Goal: Transaction & Acquisition: Purchase product/service

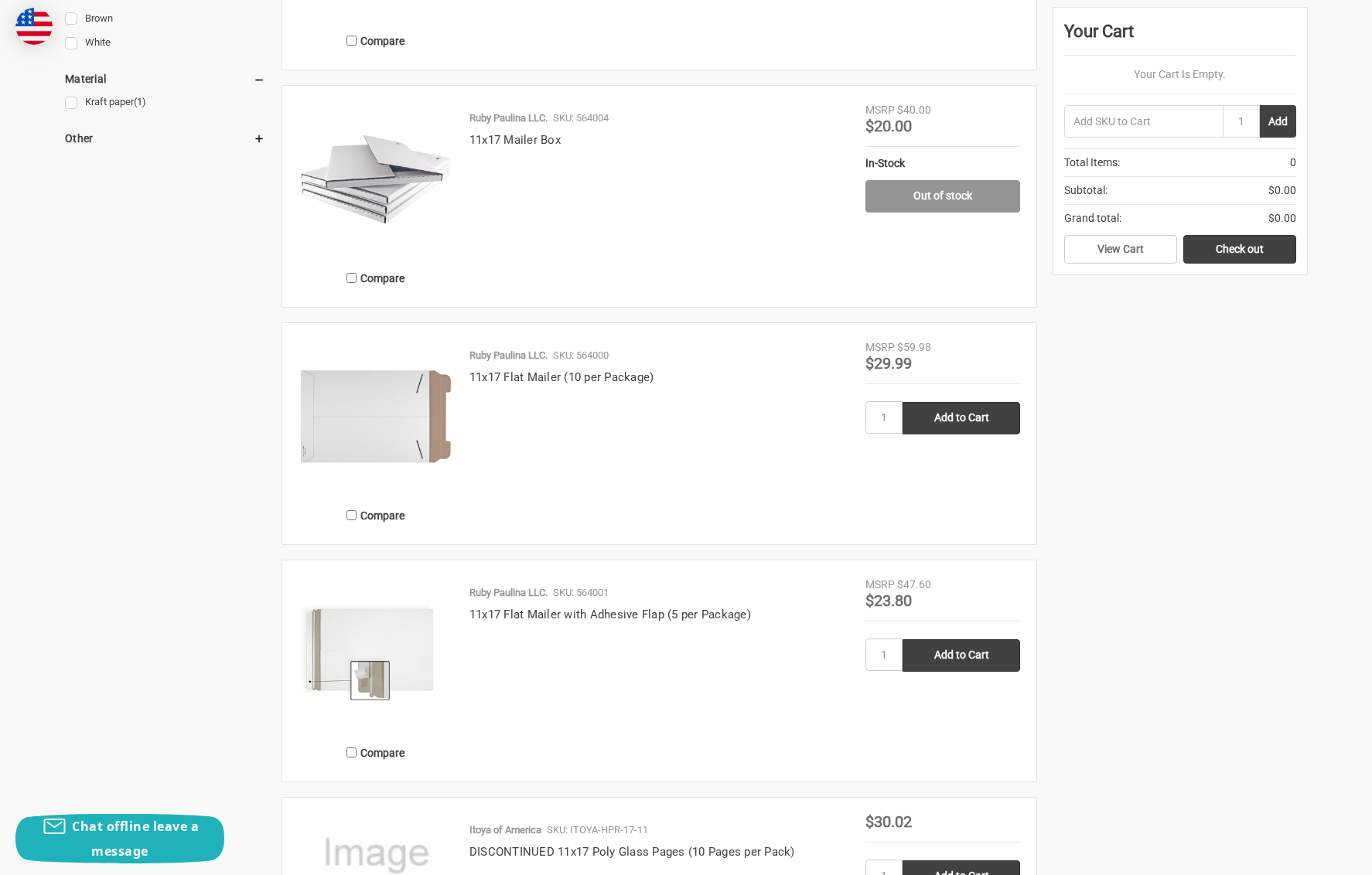
scroll to position [984, 0]
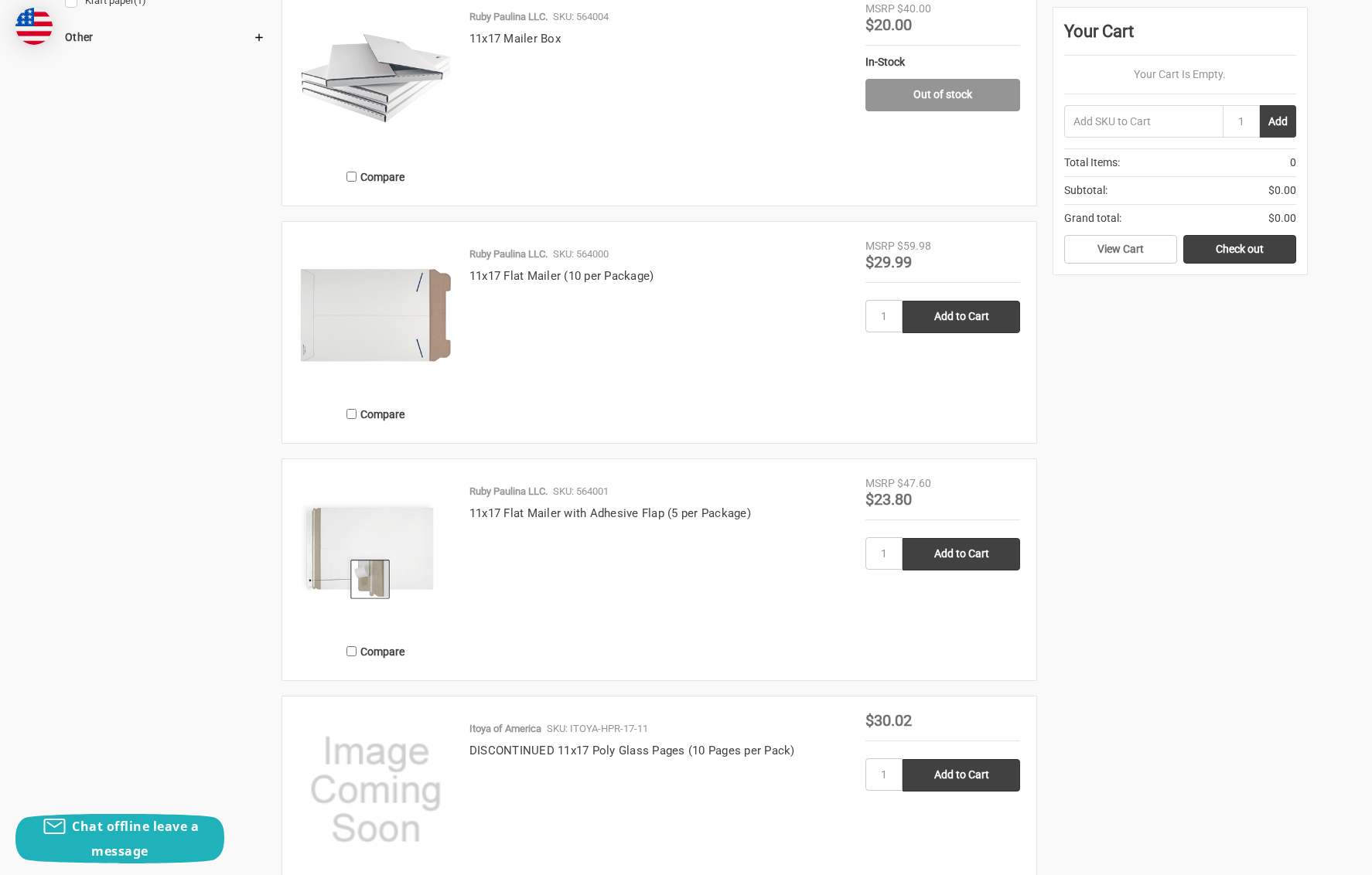
click at [381, 316] on img at bounding box center [376, 315] width 155 height 155
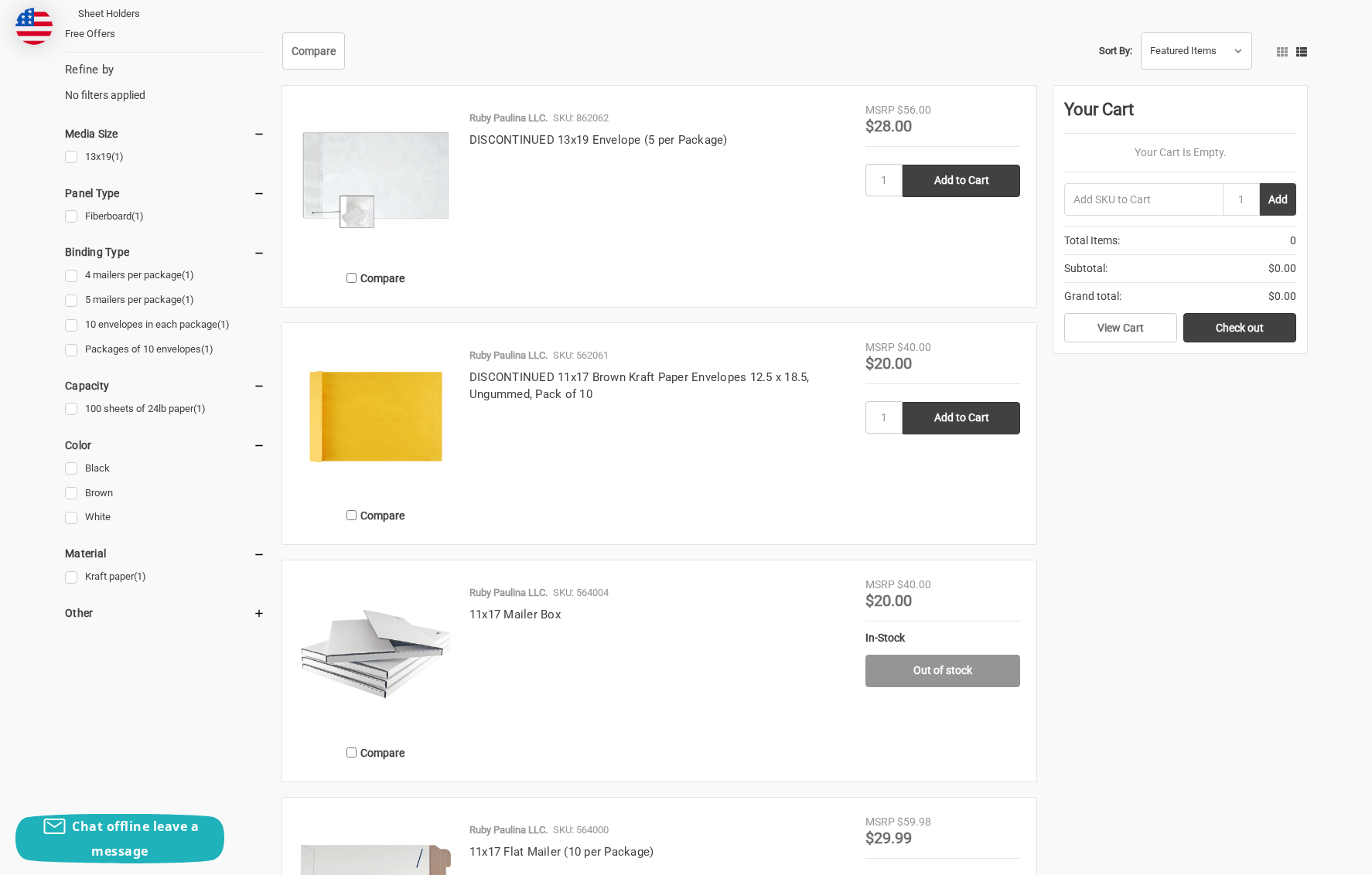
scroll to position [522, 0]
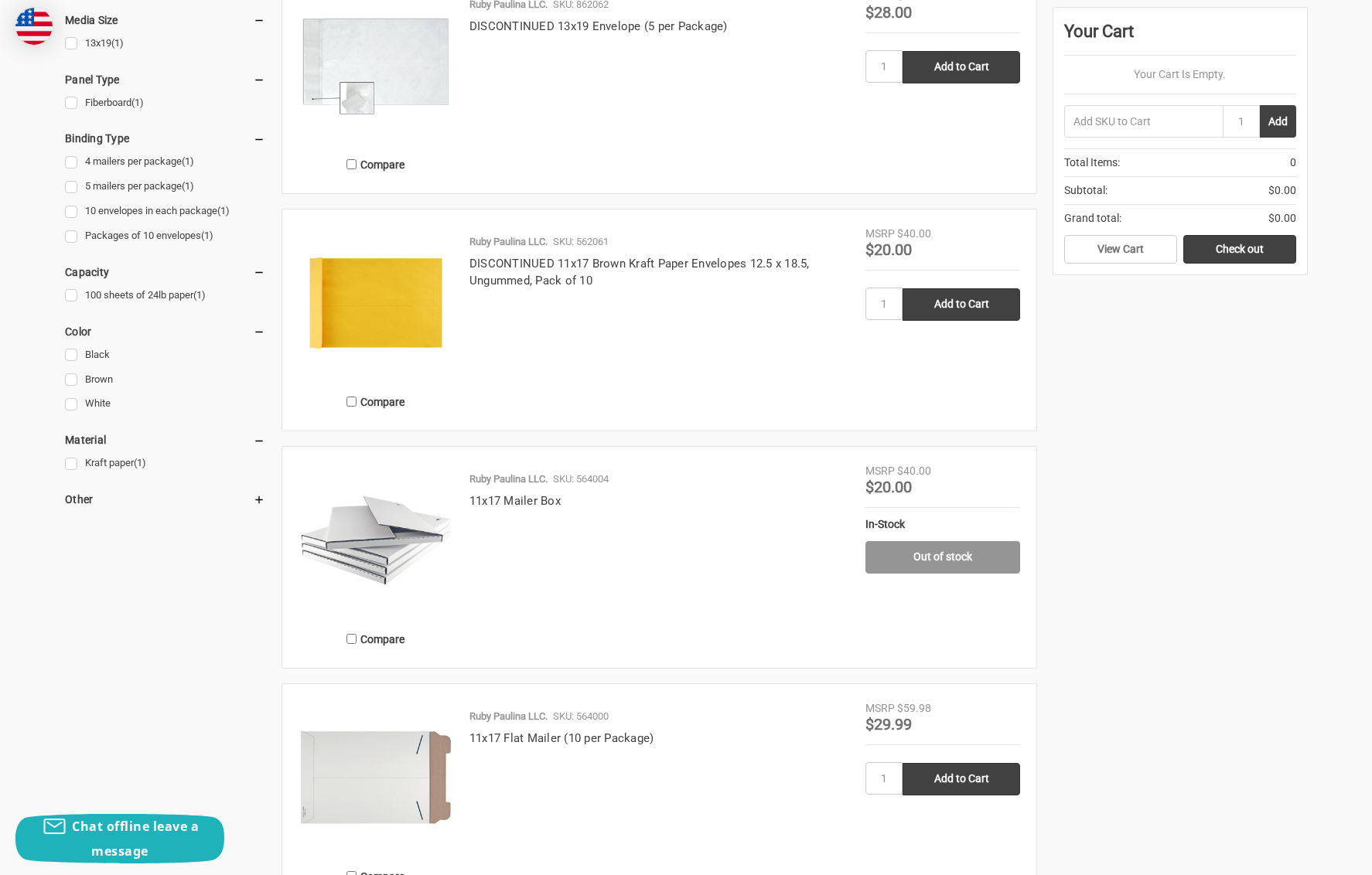
click at [1116, 525] on div "Compare Ruby Paulina LLC. SKU: 862062 DISCONTINUED 13x19 Envelope (5 per Packag…" at bounding box center [790, 676] width 1033 height 1408
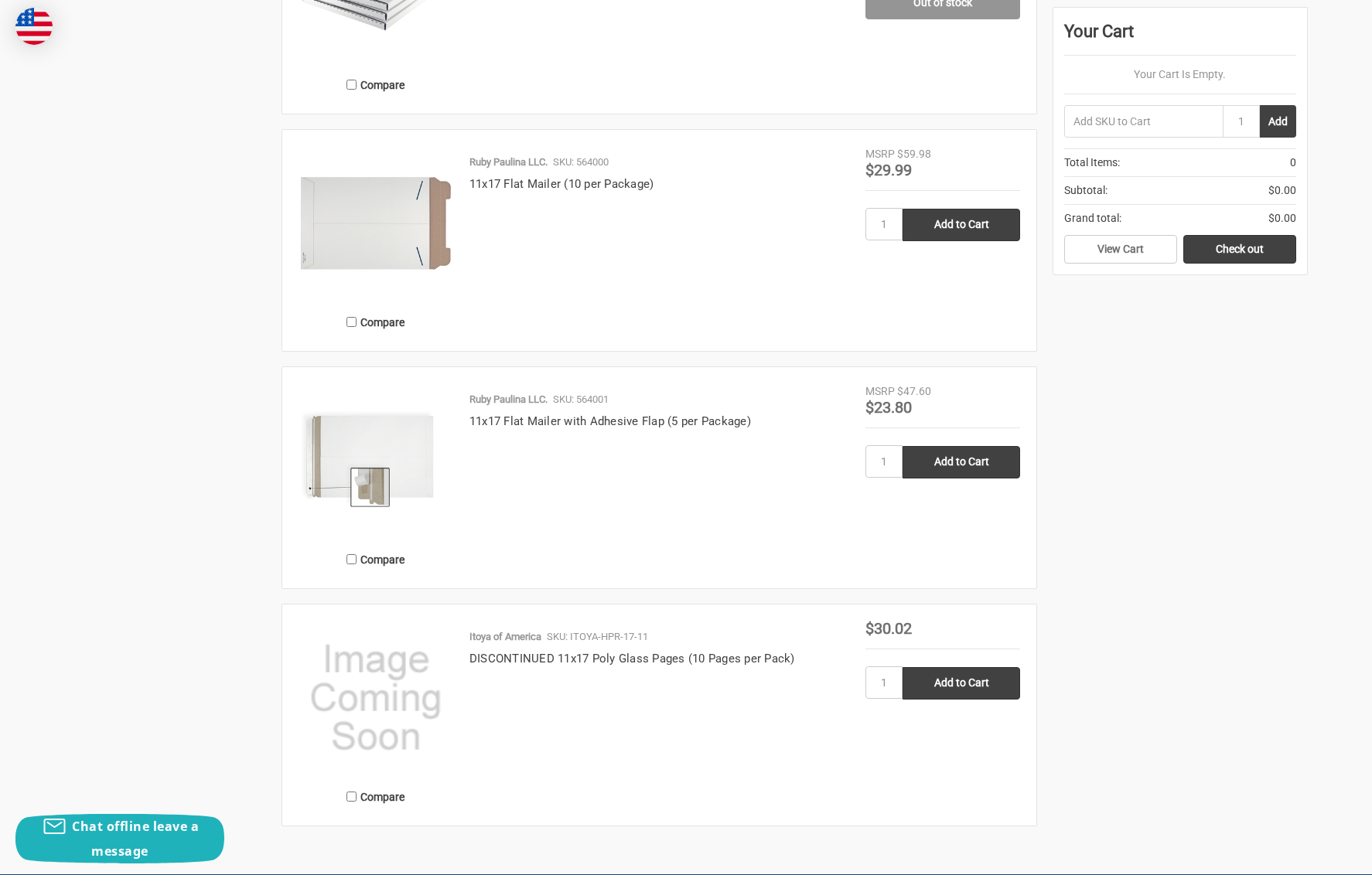
scroll to position [1124, 0]
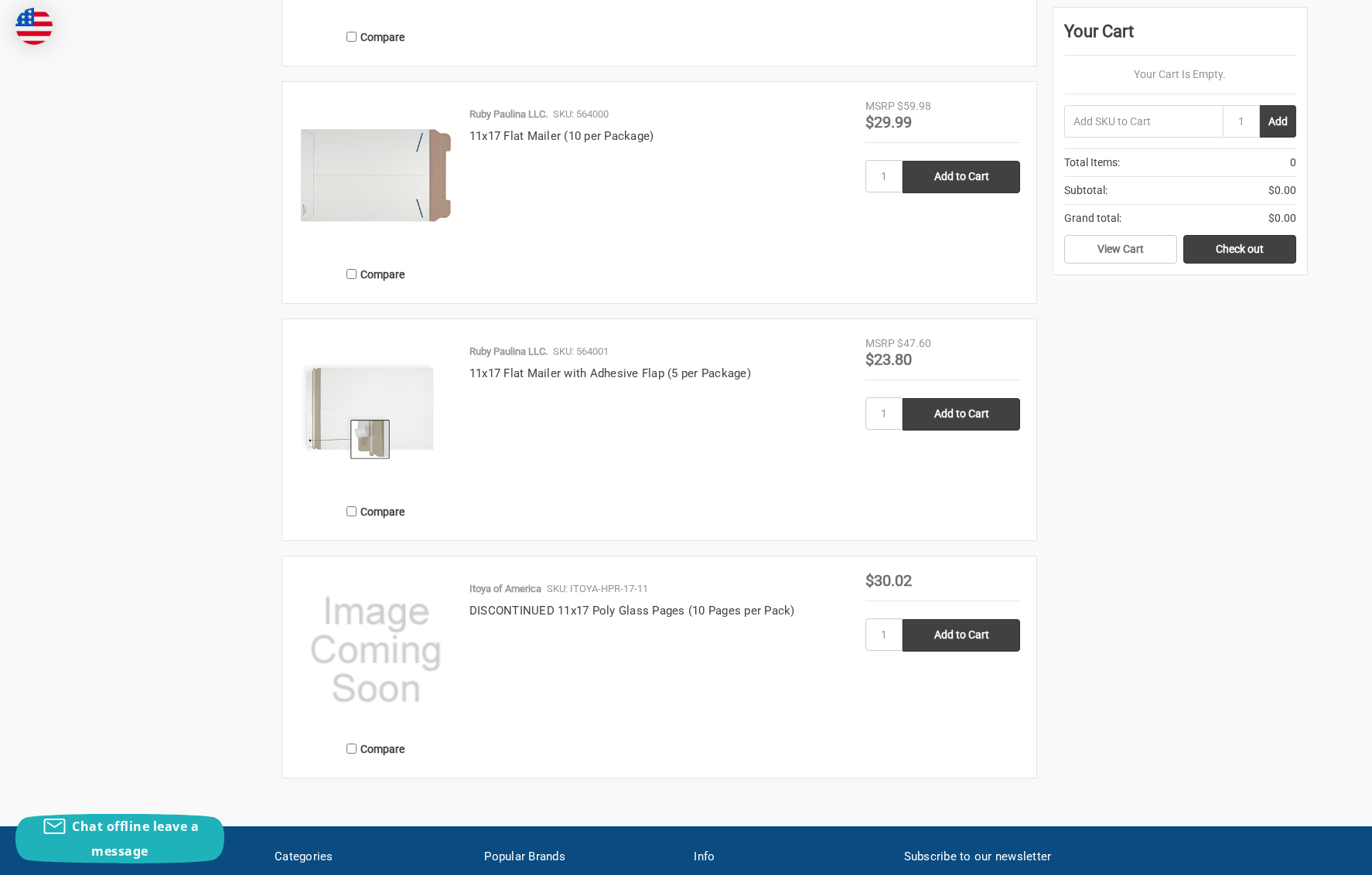
click at [1160, 496] on div "Compare Ruby Paulina LLC. SKU: 862062 DISCONTINUED 13x19 Envelope (5 per Packag…" at bounding box center [790, 74] width 1033 height 1408
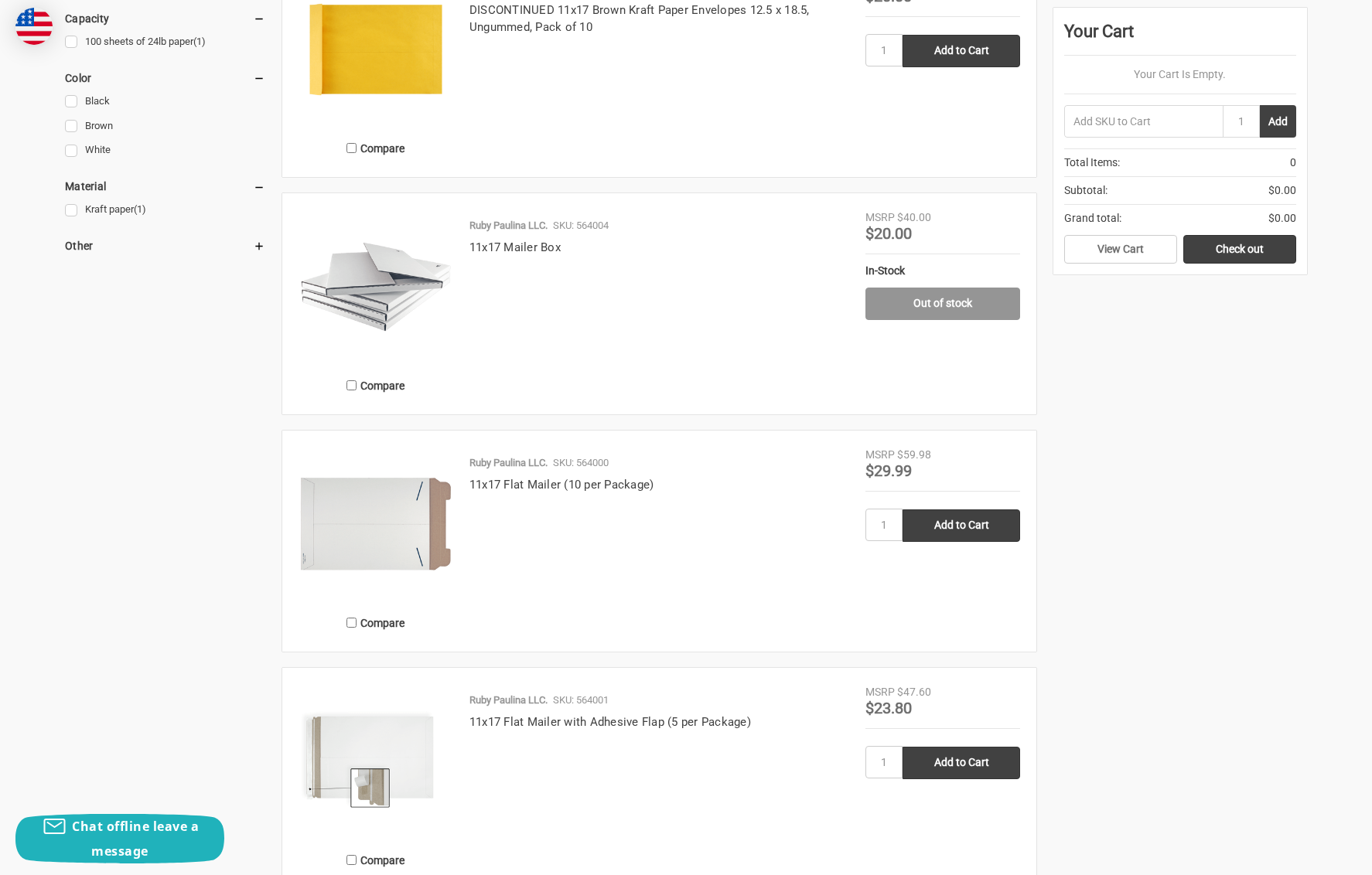
scroll to position [938, 0]
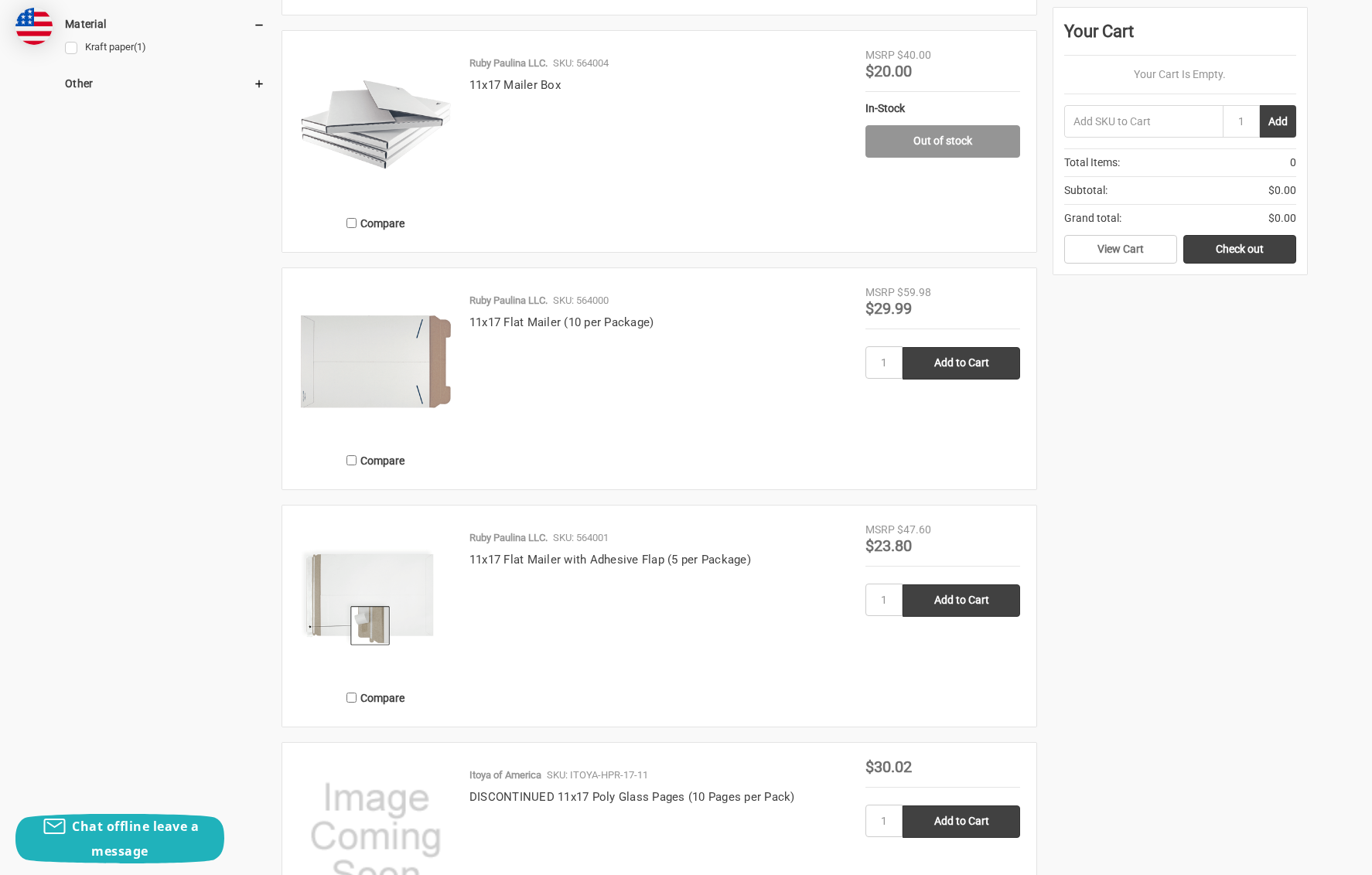
click at [184, 366] on div "Binders Accessories Clipboards Filing Systems Paper Storage & Mailing Bags Boxe…" at bounding box center [170, 121] width 209 height 1687
click at [517, 322] on link "11x17 Flat Mailer (10 per Package)" at bounding box center [562, 323] width 185 height 14
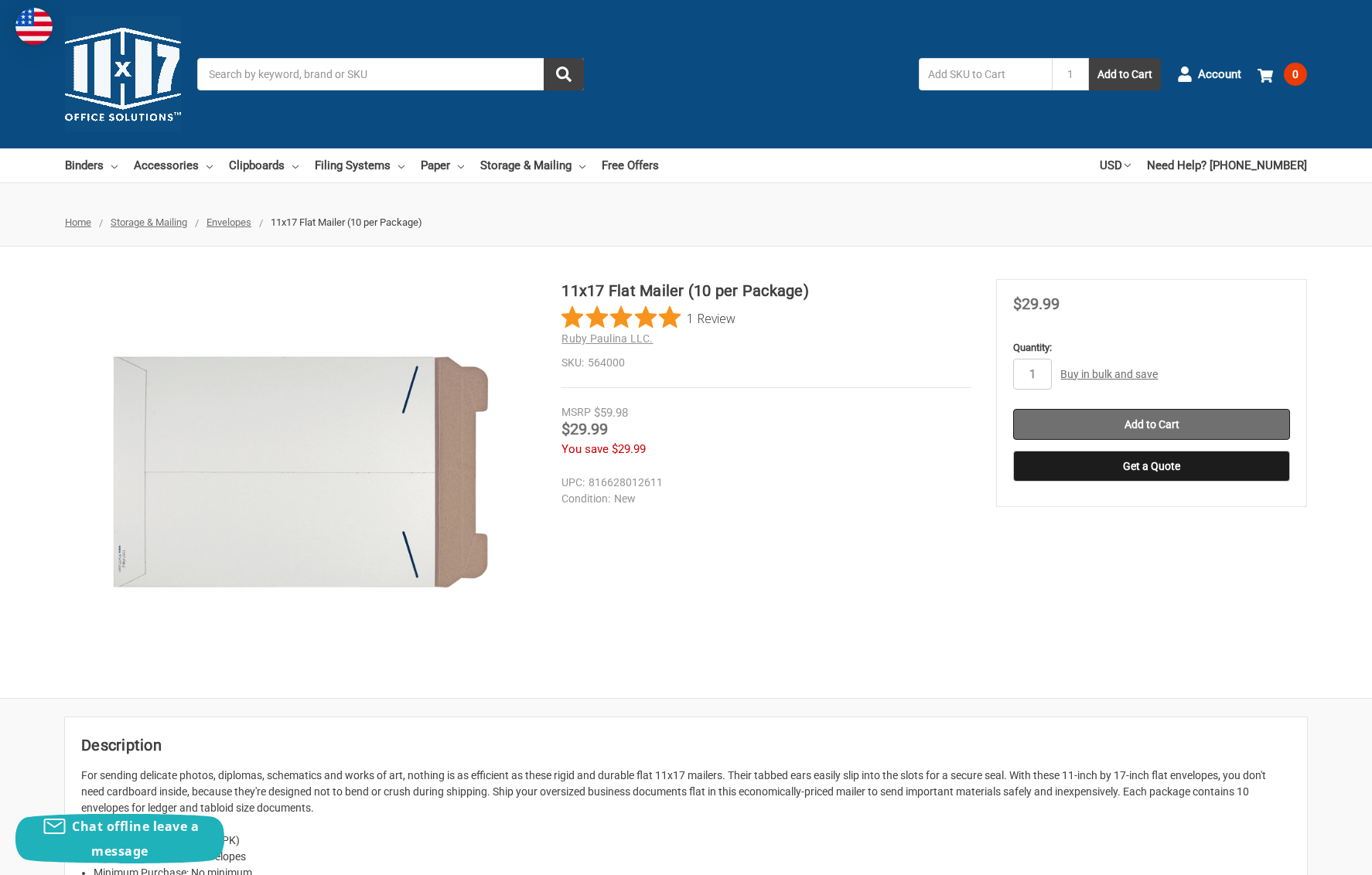
click at [1117, 420] on input "Add to Cart" at bounding box center [1152, 424] width 277 height 31
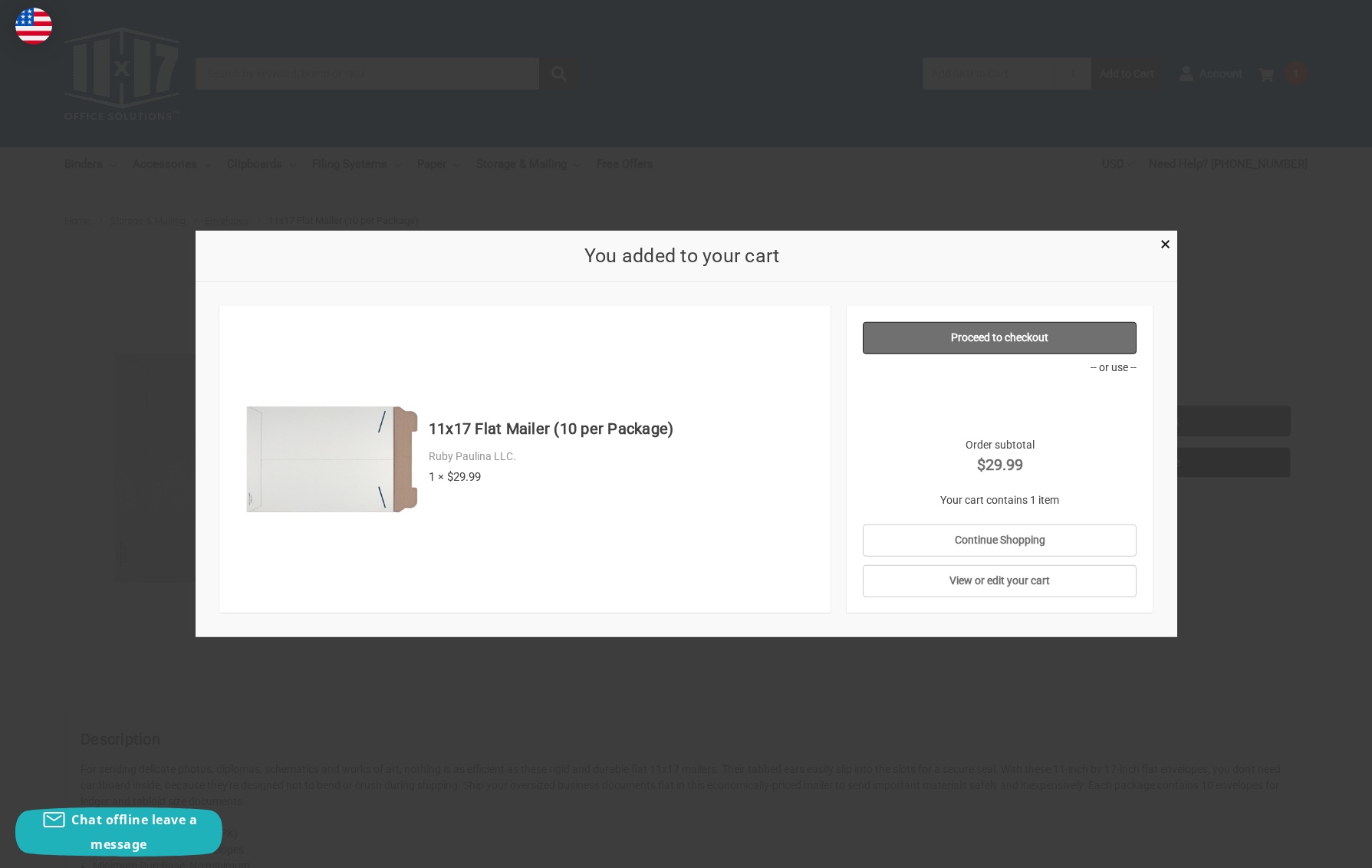
click at [978, 346] on link "Proceed to checkout" at bounding box center [999, 337] width 273 height 32
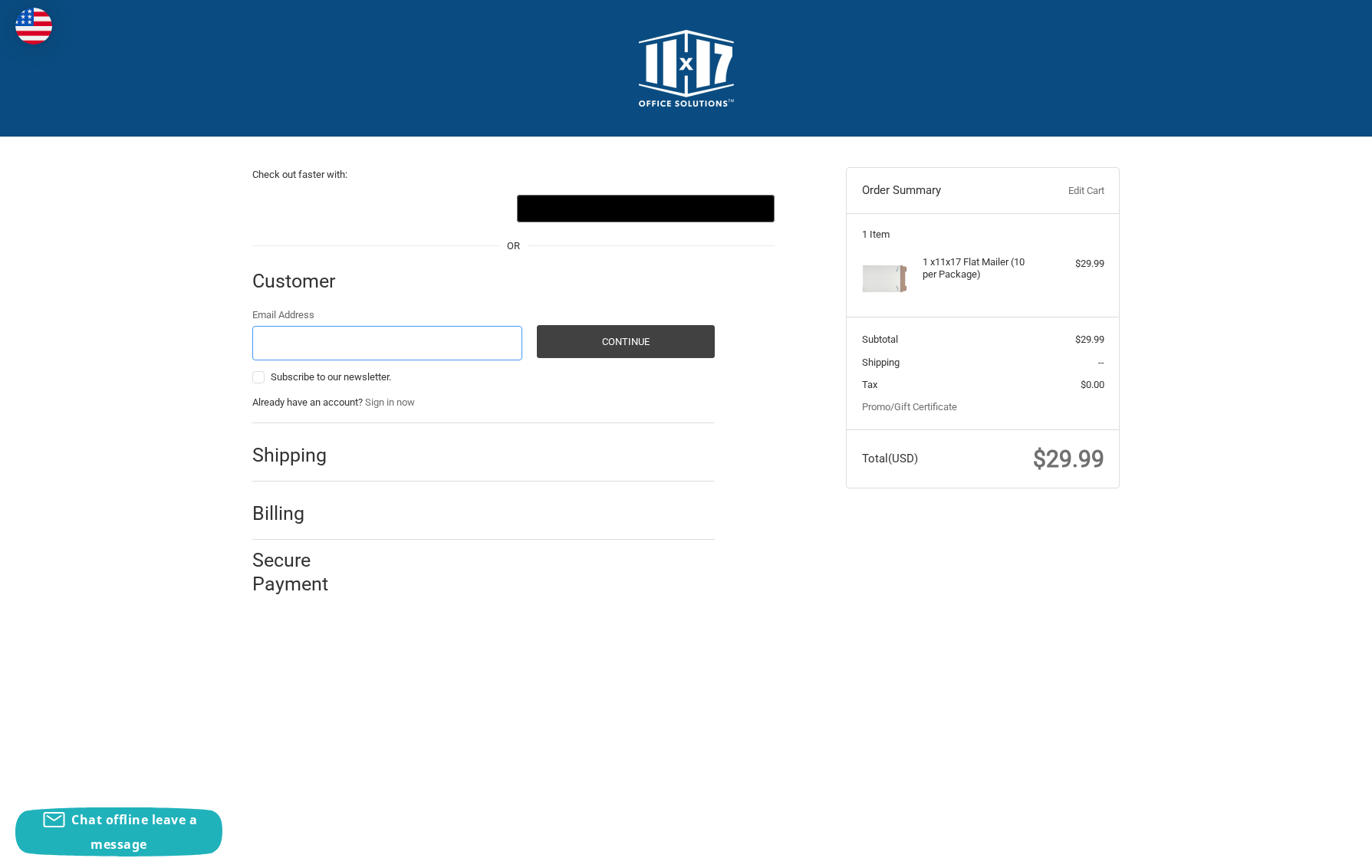
type input "orders@storyworkz.com"
click at [279, 457] on h2 "Shipping" at bounding box center [297, 455] width 90 height 24
click at [600, 338] on button "Continue" at bounding box center [626, 341] width 178 height 33
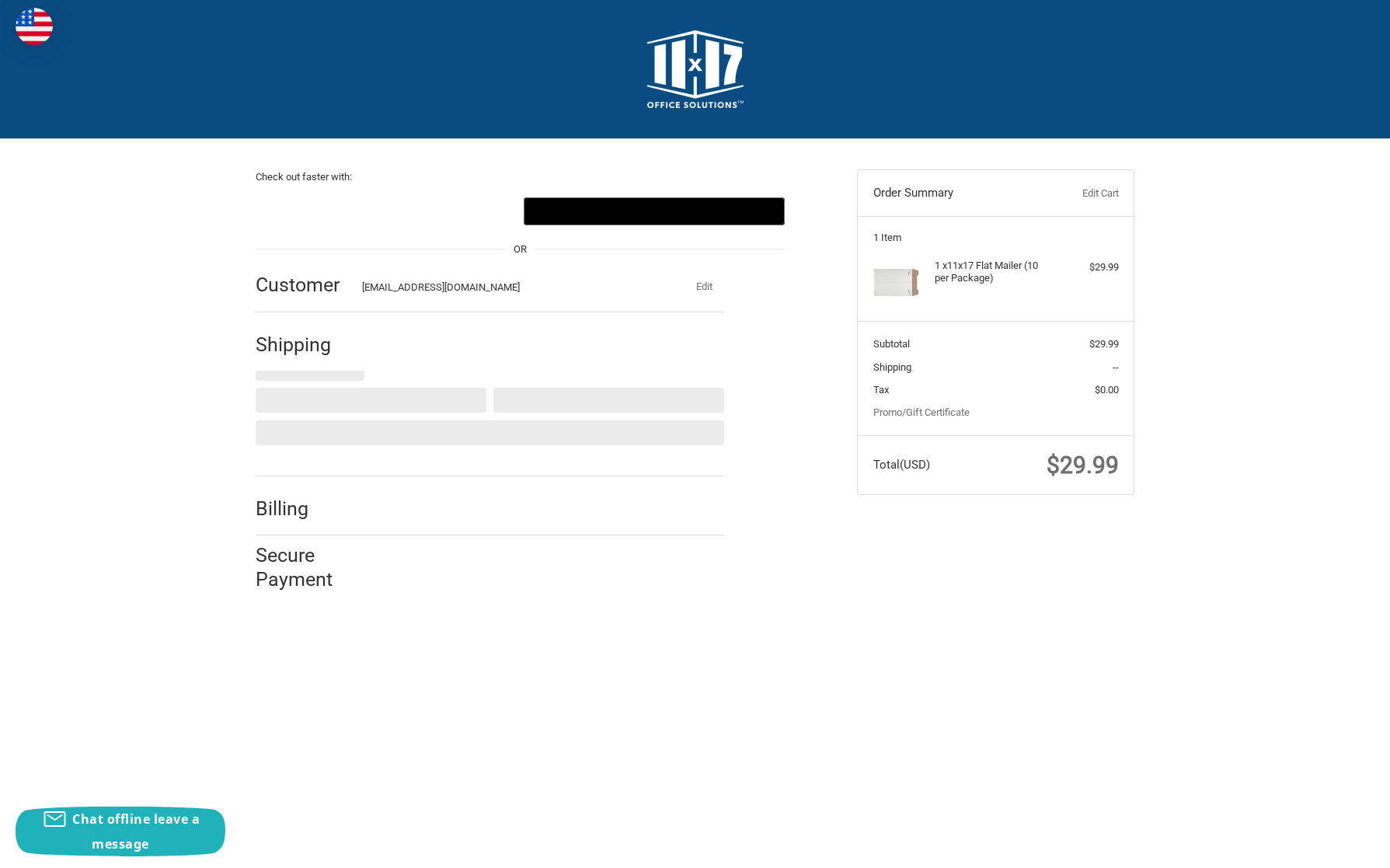
select select "US"
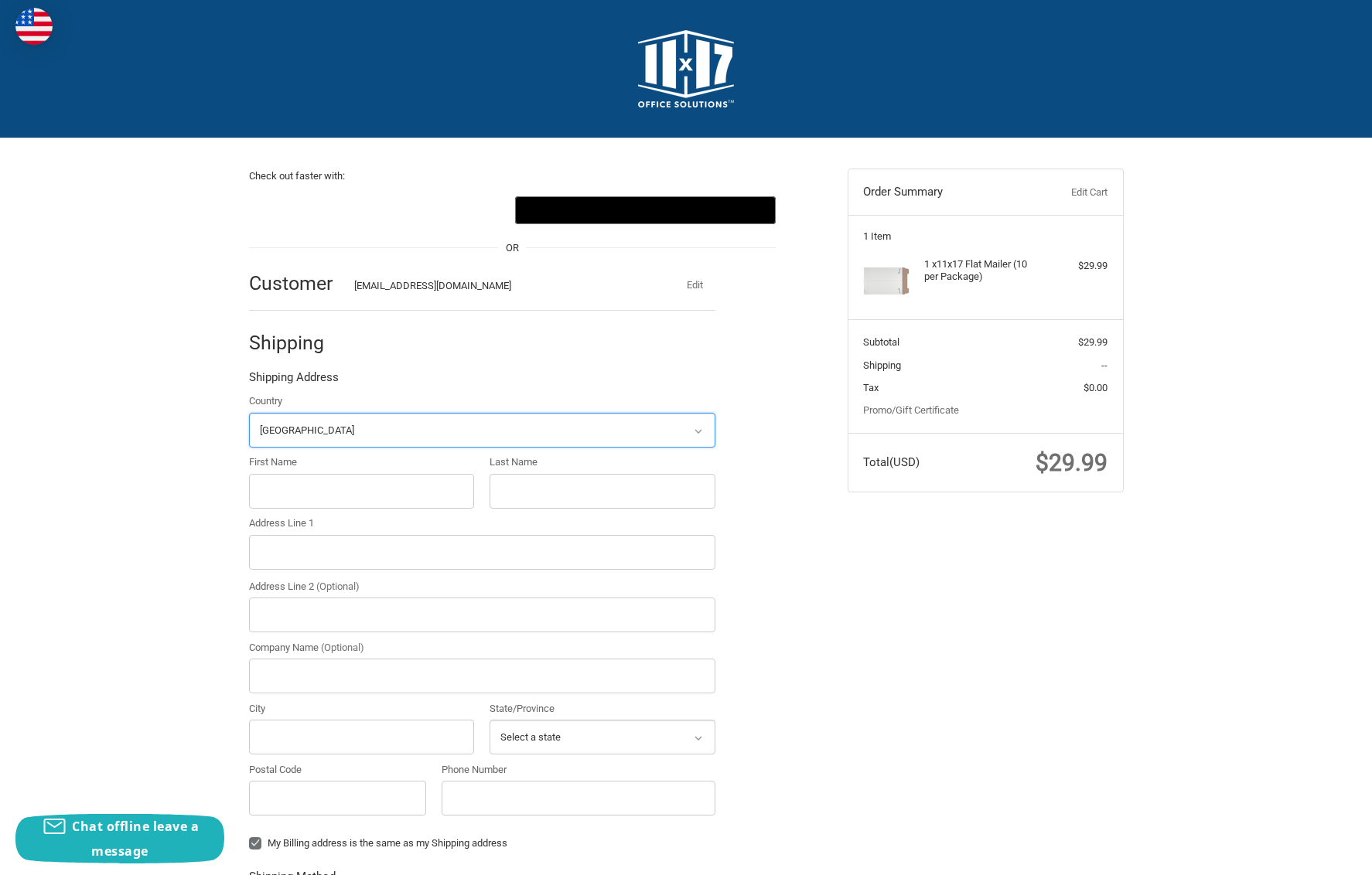
scroll to position [134, 0]
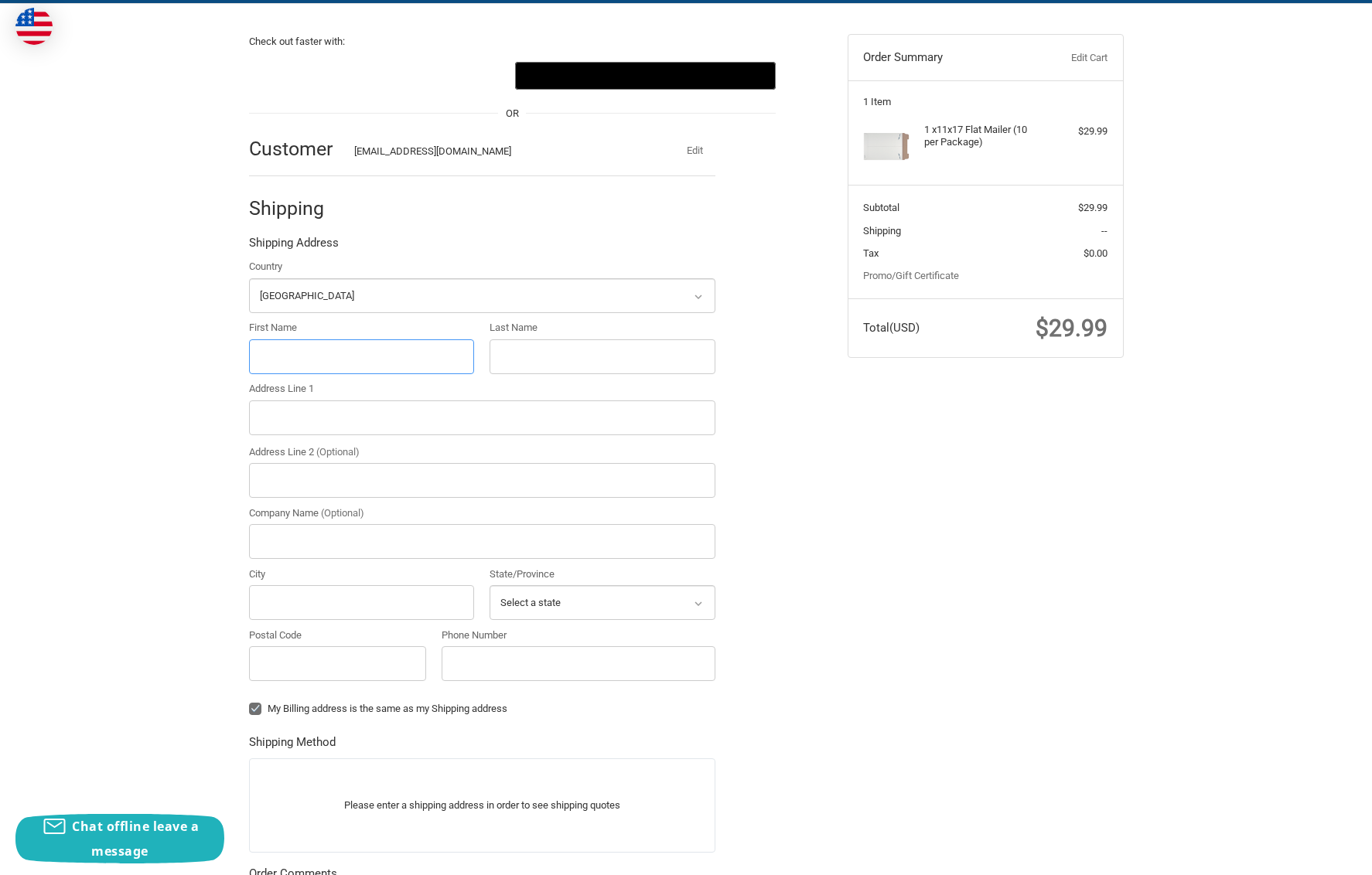
click at [336, 354] on input "First Name" at bounding box center [361, 357] width 226 height 35
type input "Galen"
type input "Peiser"
type input "2491 SAWMILL RD"
type input "APT 1602"
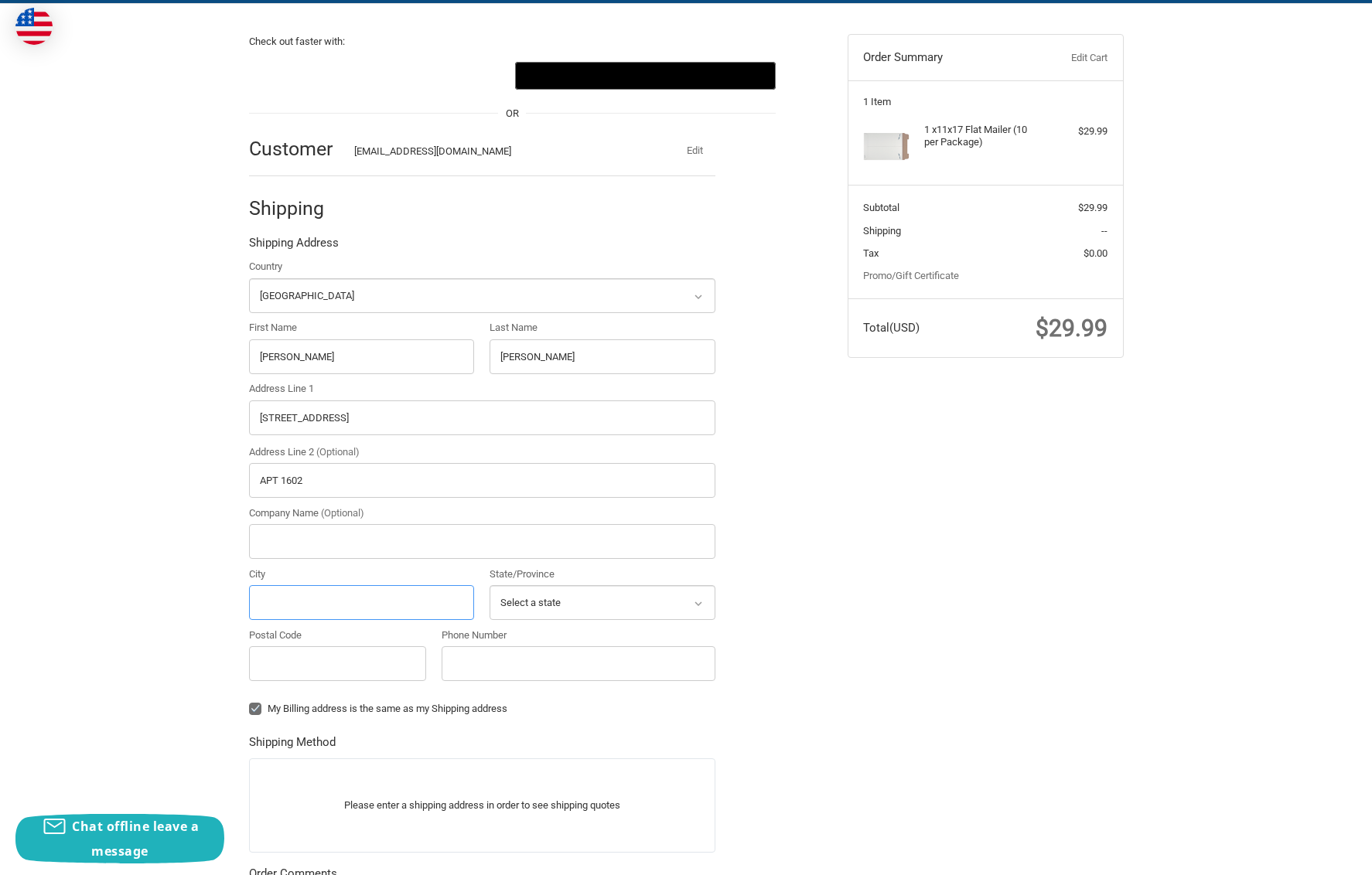
type input "SANTA FE"
select select "NM"
type input "87505"
click at [270, 355] on input "Galen" at bounding box center [361, 357] width 226 height 35
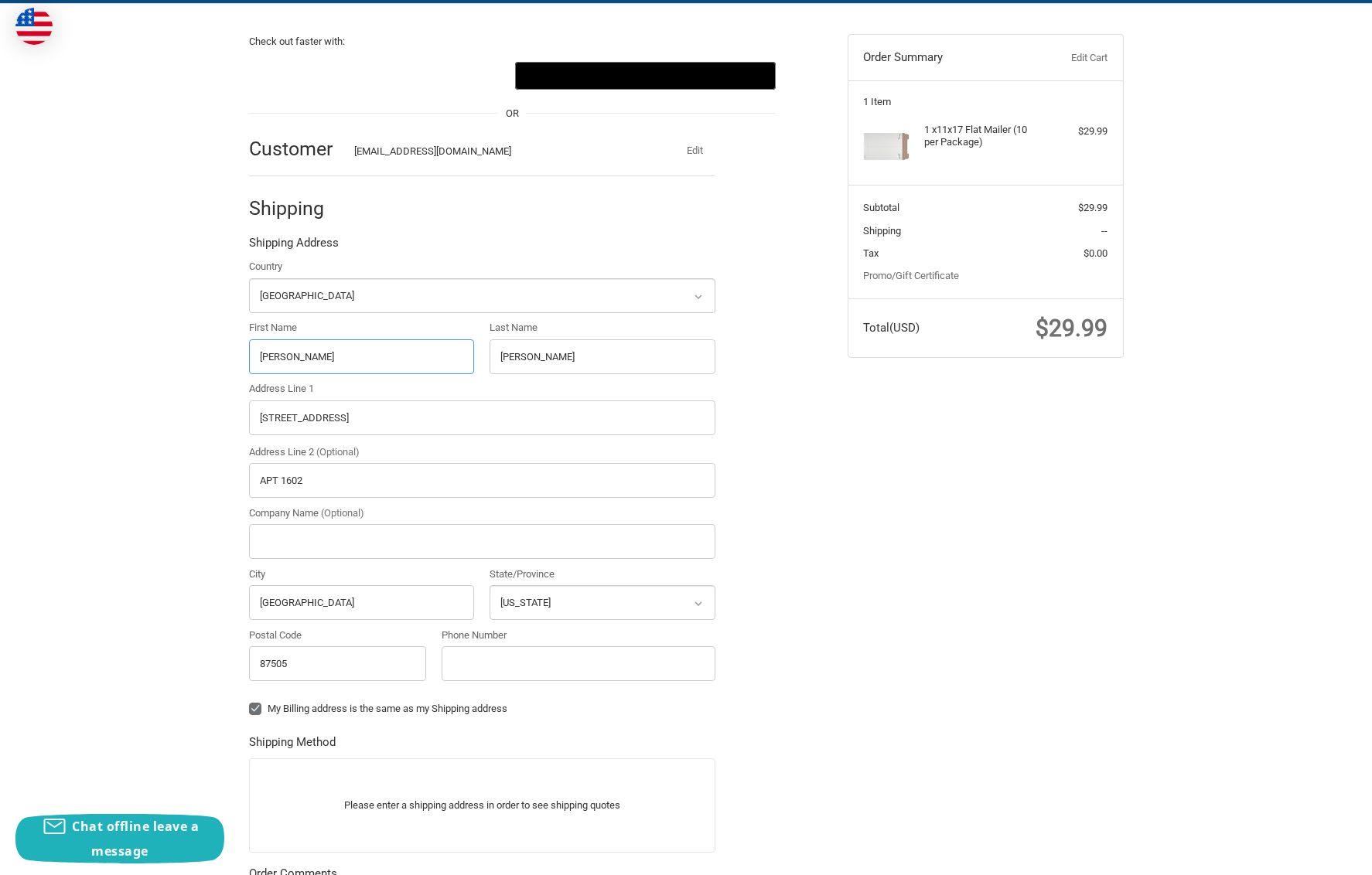
type input "Eileen"
type input "Shine"
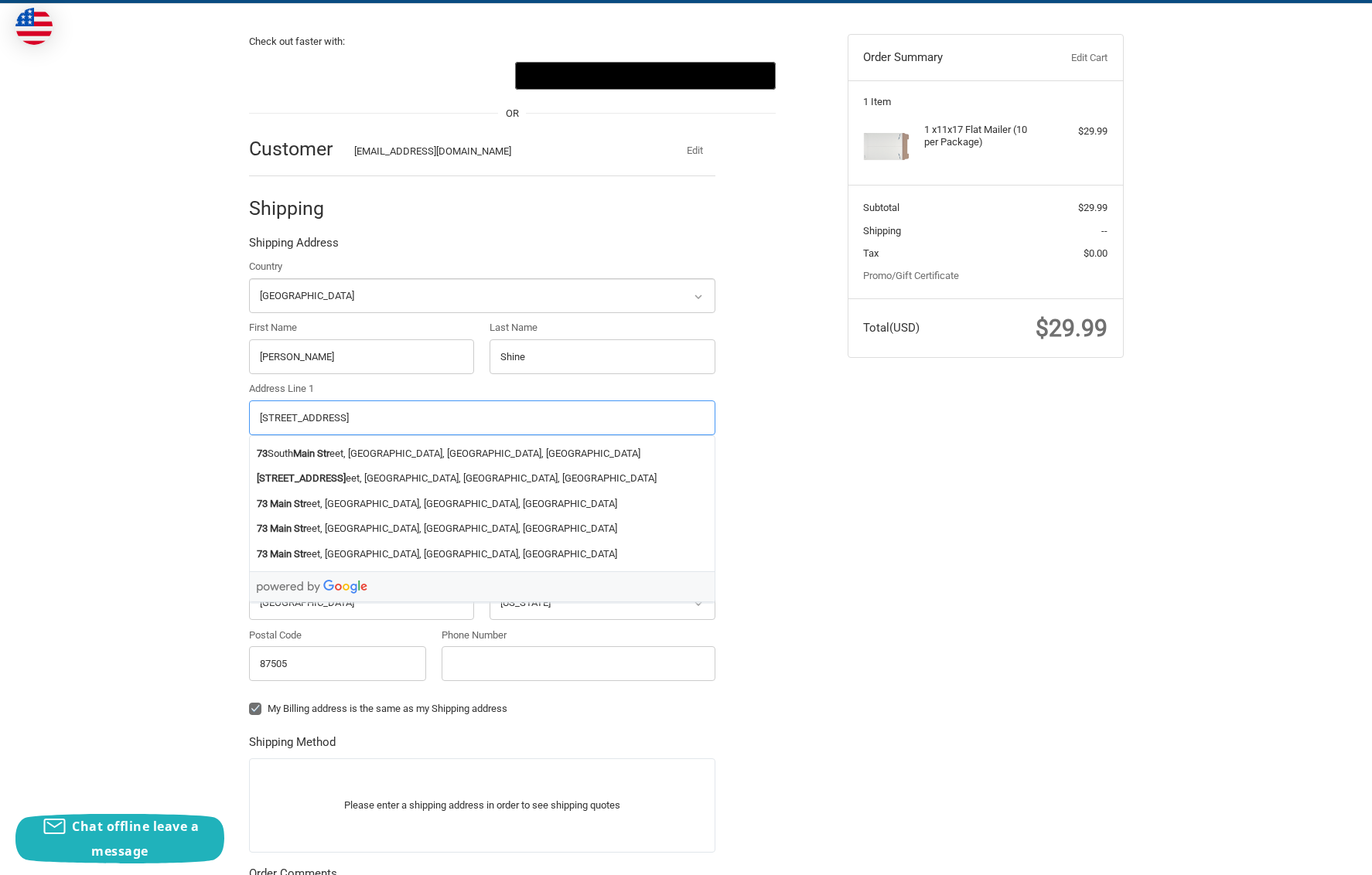
type input "73 Main Street"
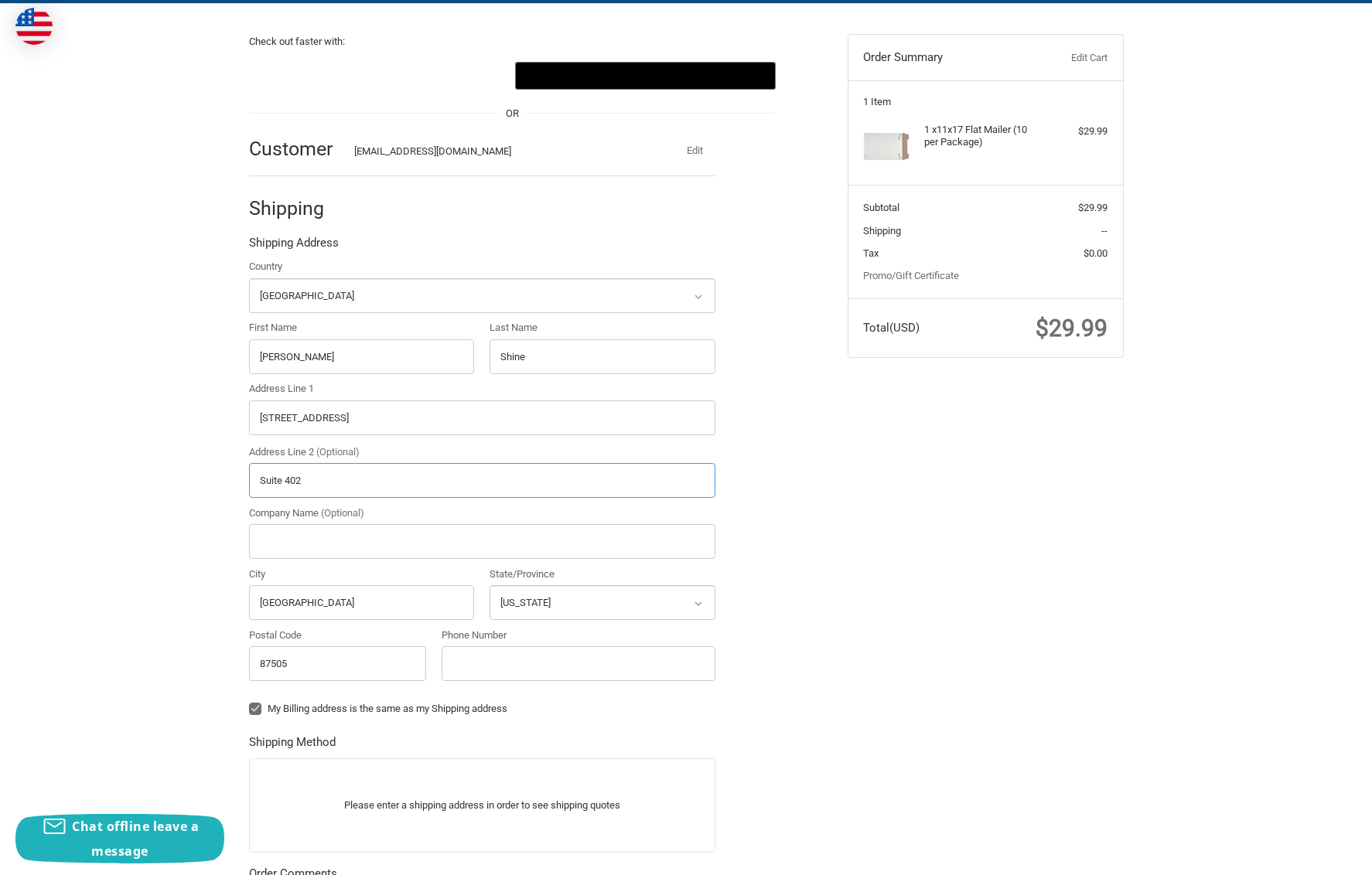
type input "Suite 402"
type input "Storyworkz"
type input "montpelier"
select select "VT"
type input "05602"
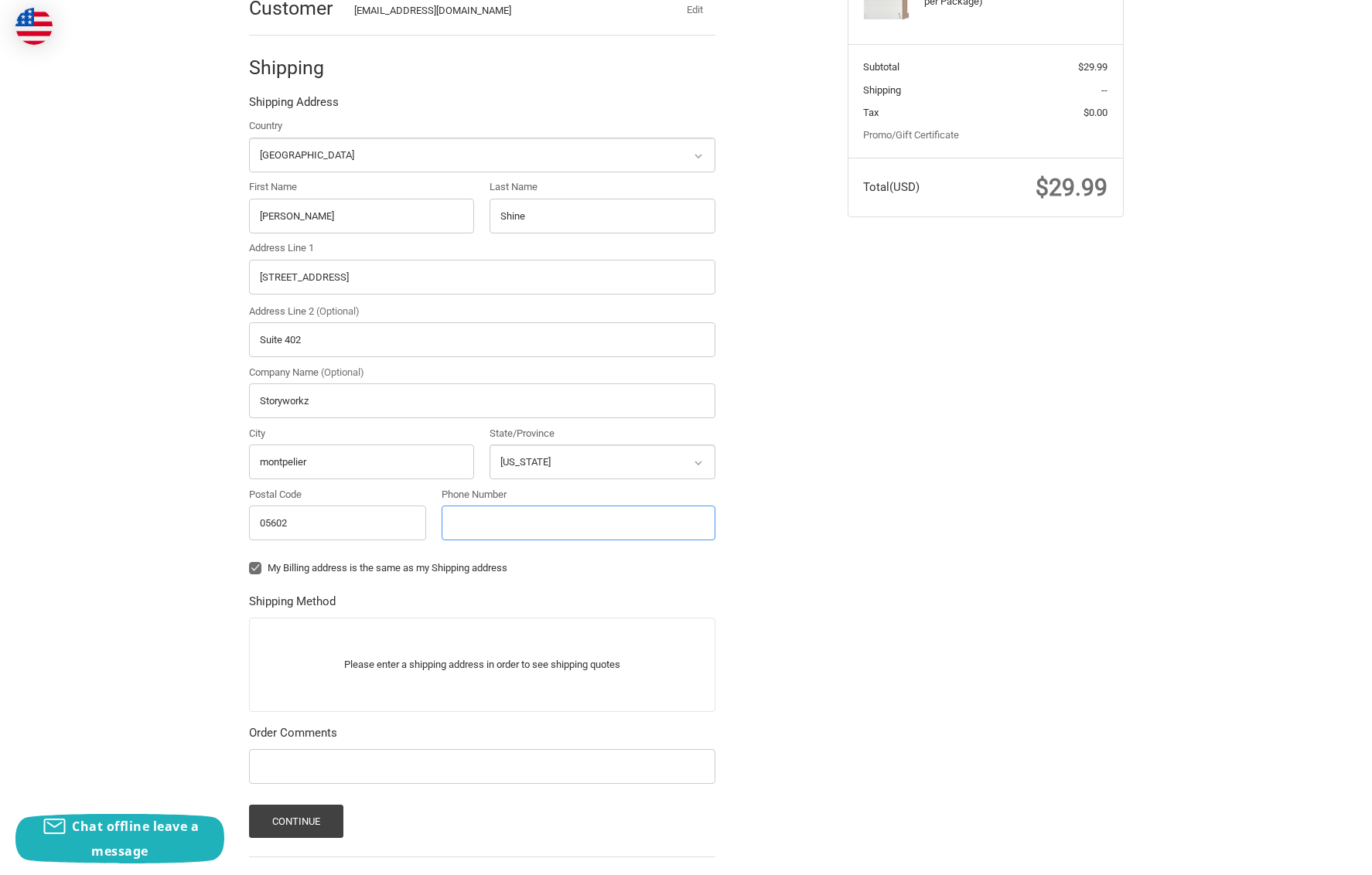
scroll to position [336, 0]
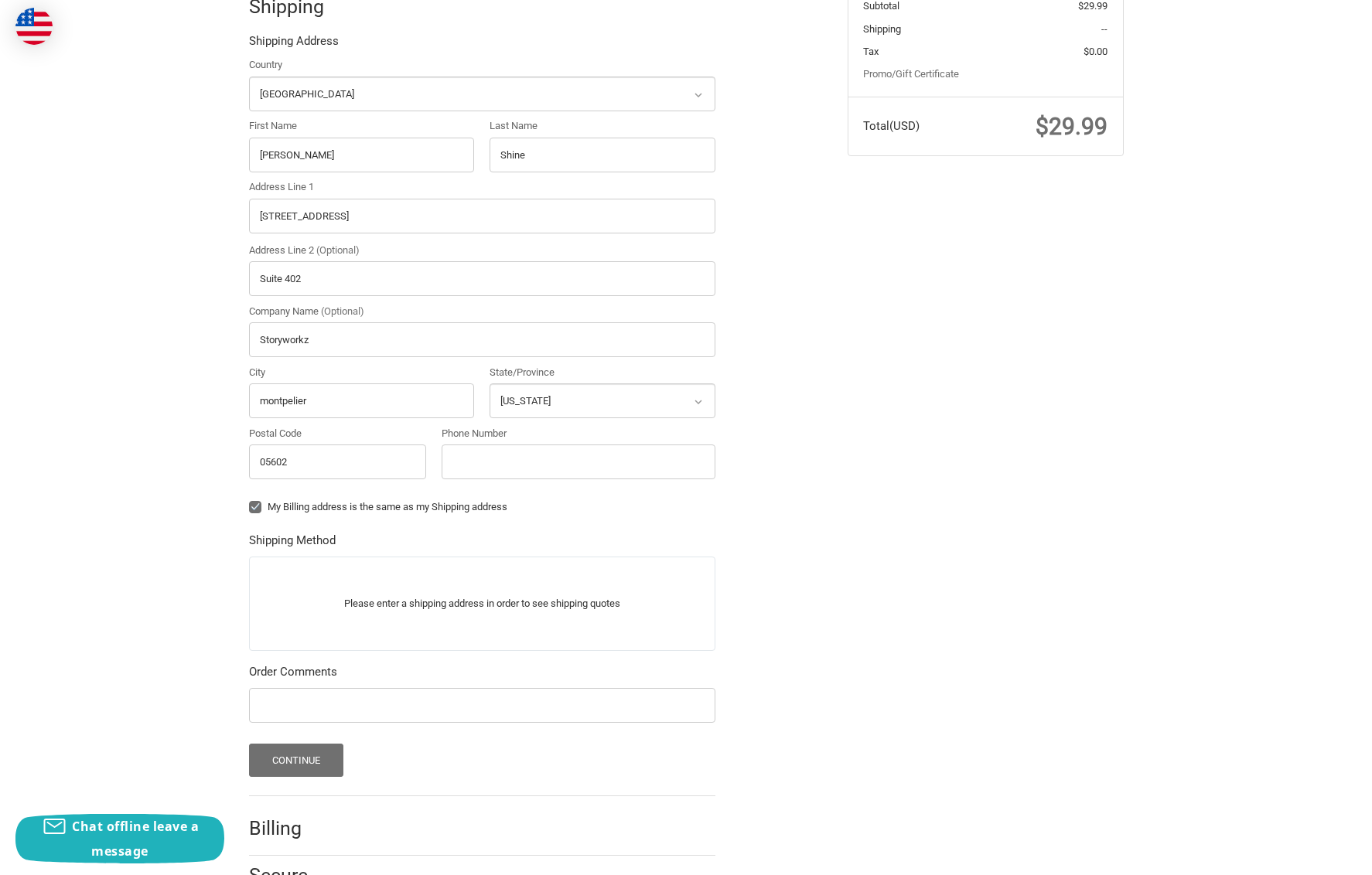
click at [271, 756] on button "Continue" at bounding box center [296, 760] width 95 height 33
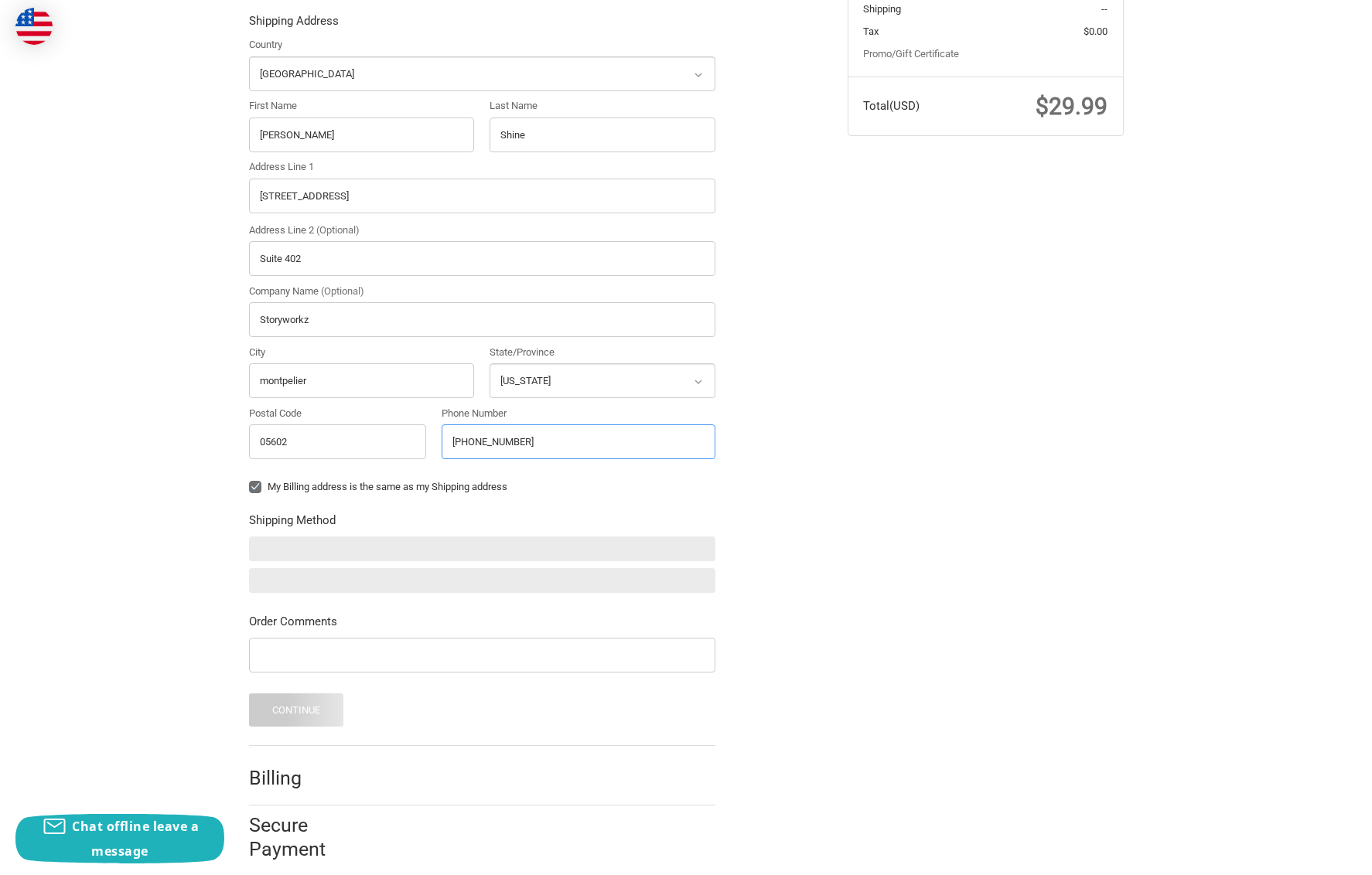
type input "802-223-4955"
click at [1040, 544] on div "Check out faster with: @import url(//fonts.googleapis.com/css?family=Google+San…" at bounding box center [686, 330] width 928 height 1096
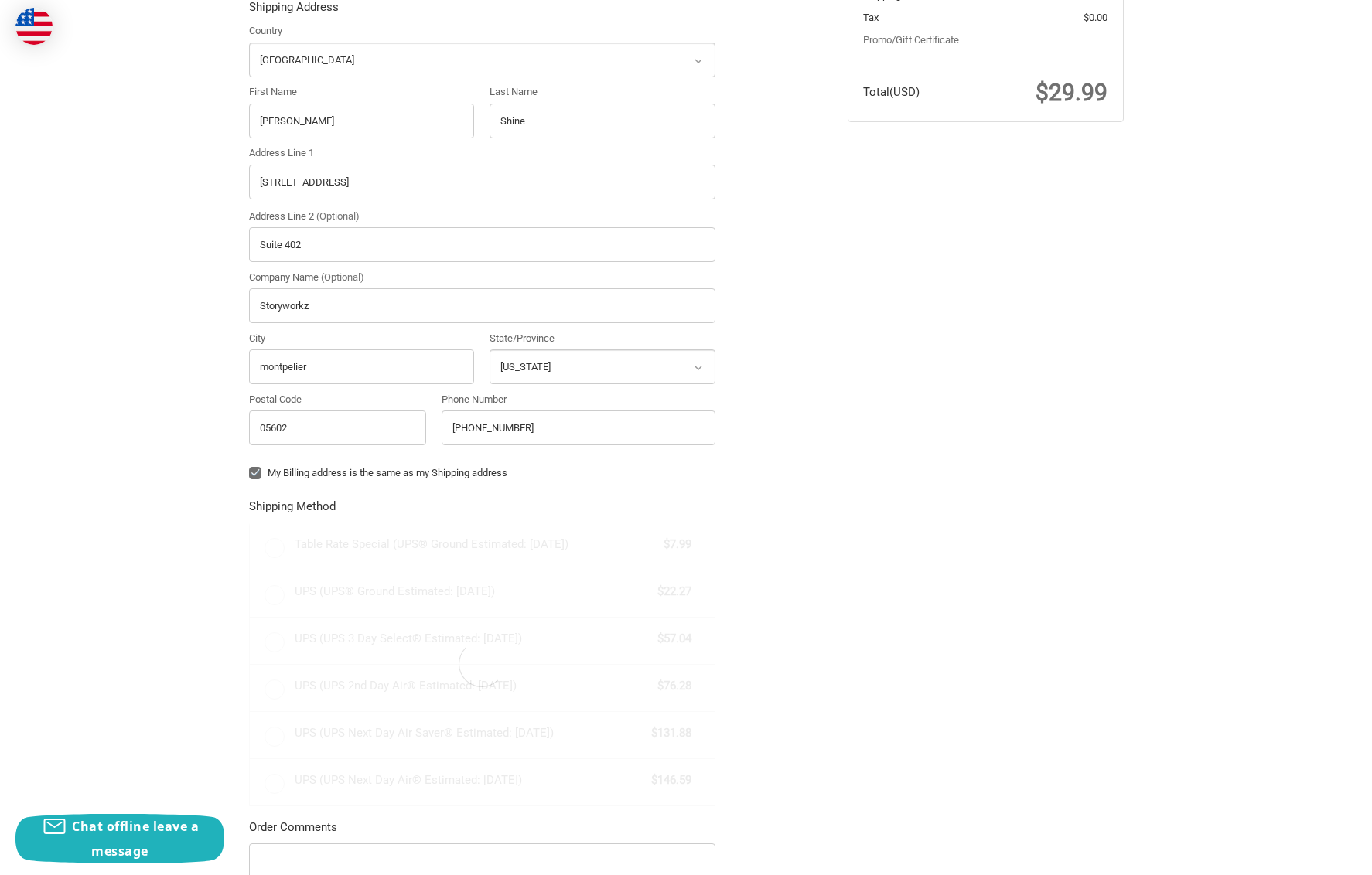
radio input "true"
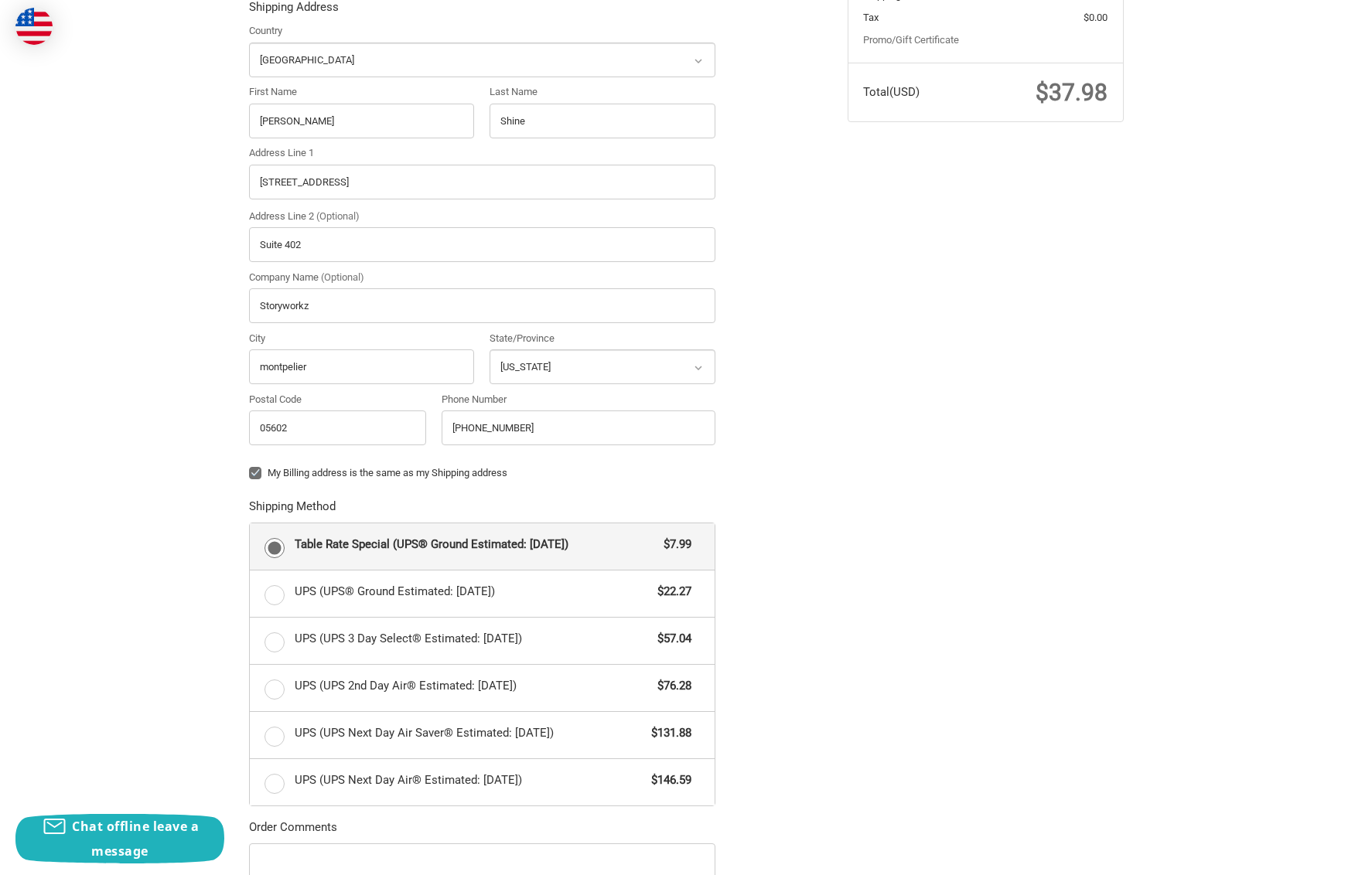
click at [864, 551] on div "Check out faster with: @import url(//fonts.googleapis.com/css?family=Google+San…" at bounding box center [686, 427] width 928 height 1316
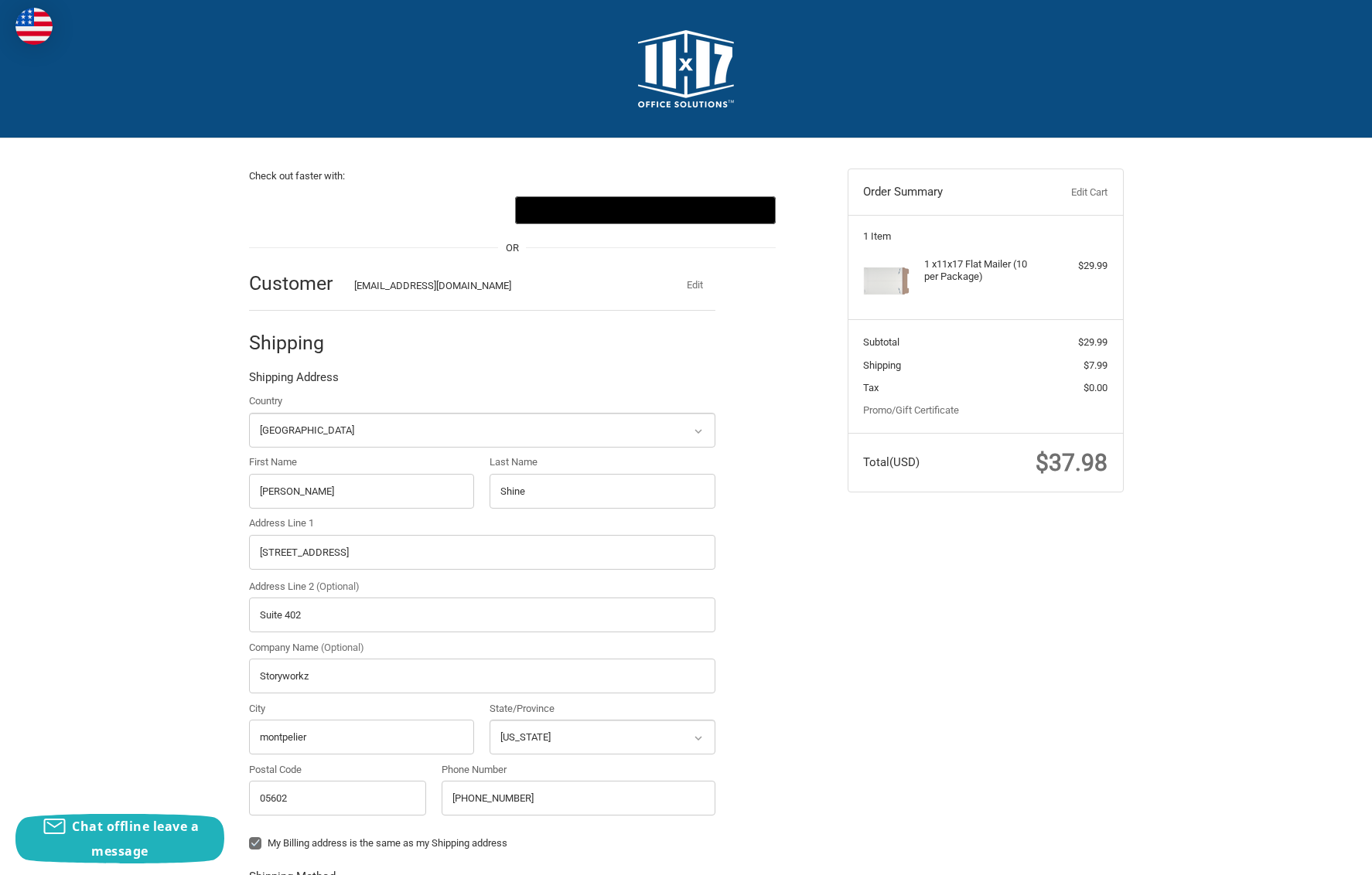
scroll to position [590, 0]
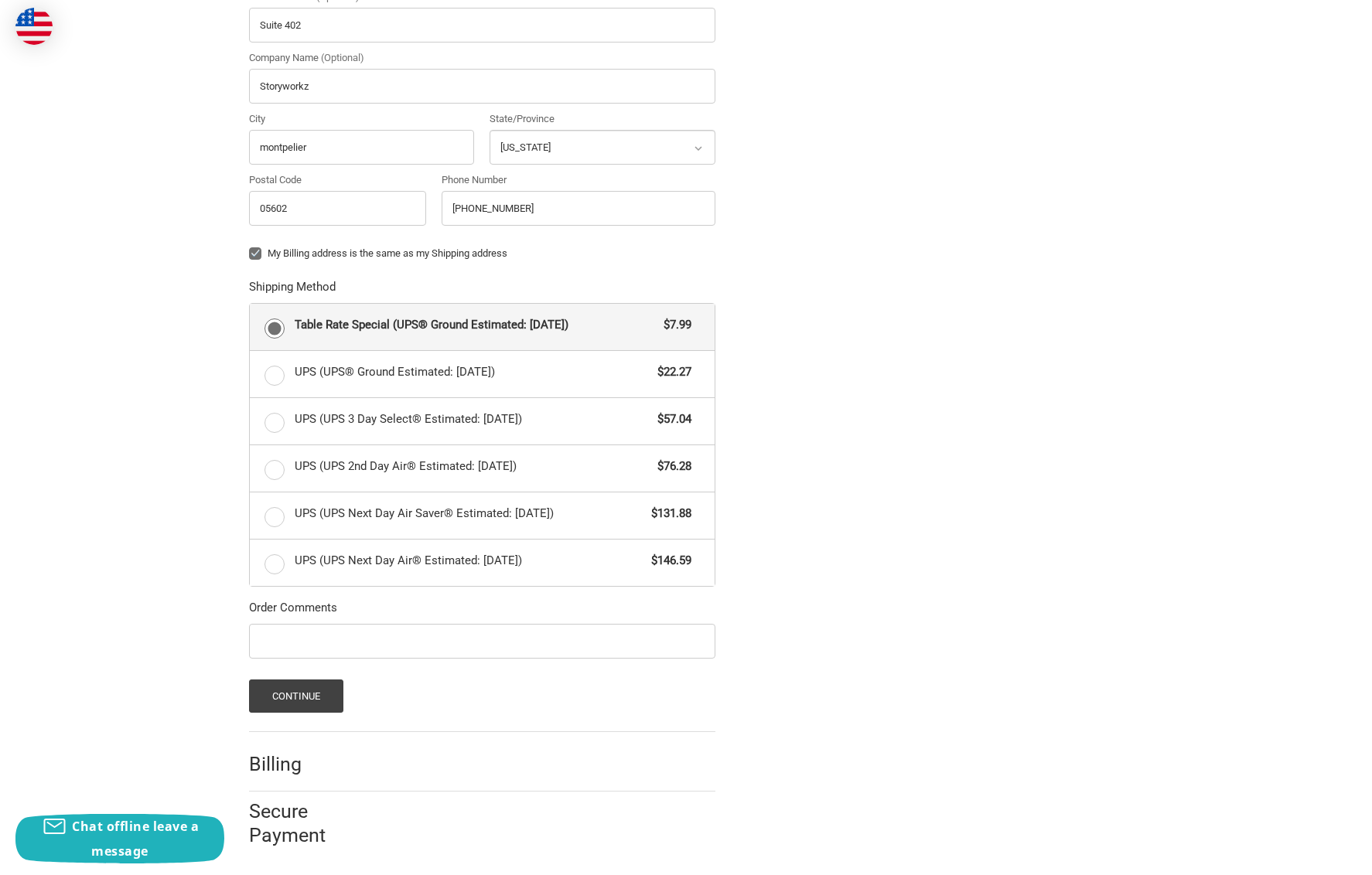
click at [180, 389] on div "Check out faster with: @import url(//fonts.googleapis.com/css?family=Google+San…" at bounding box center [686, 207] width 1372 height 1316
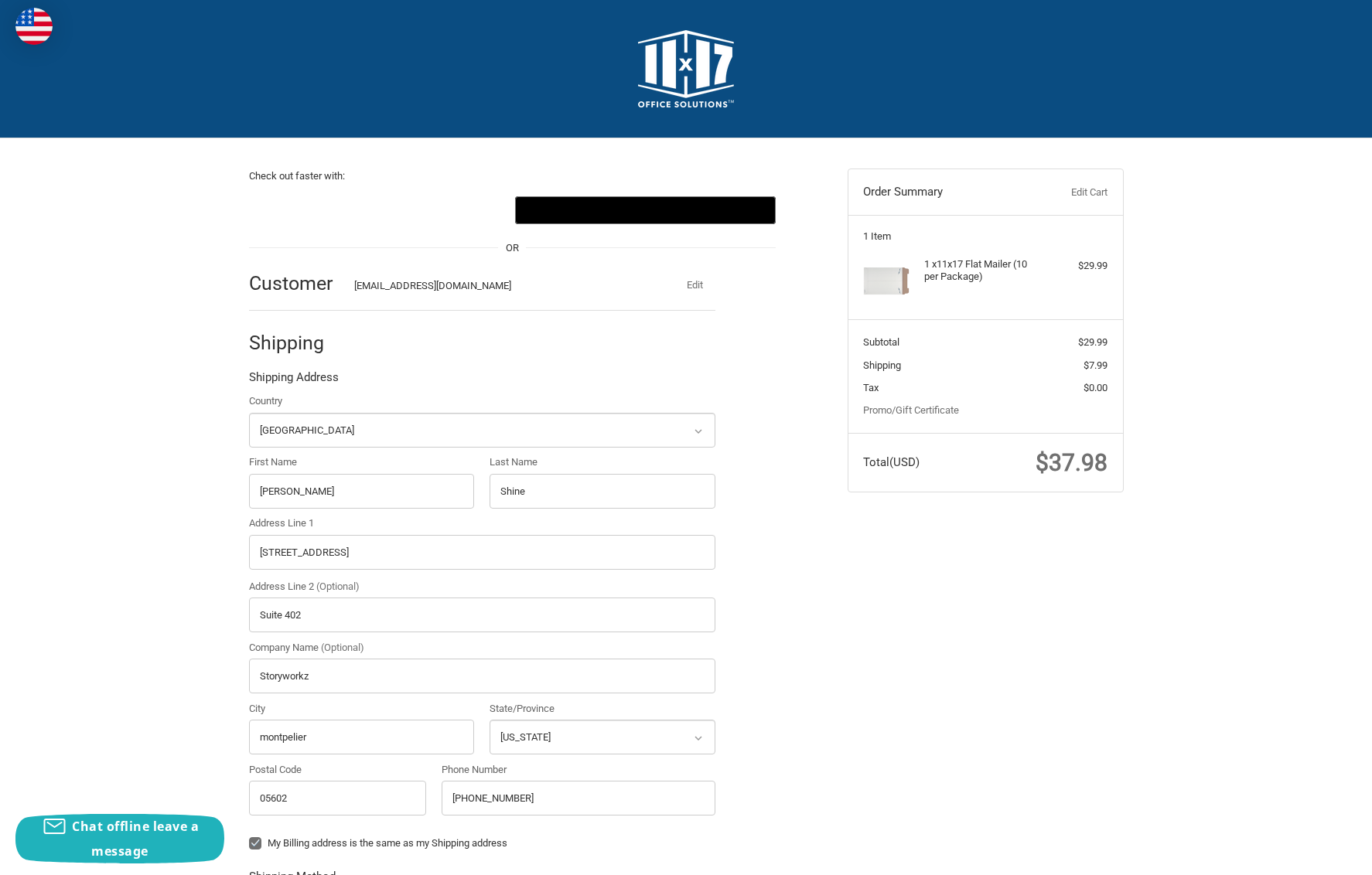
click at [1074, 187] on link "Edit Cart" at bounding box center [1069, 192] width 76 height 16
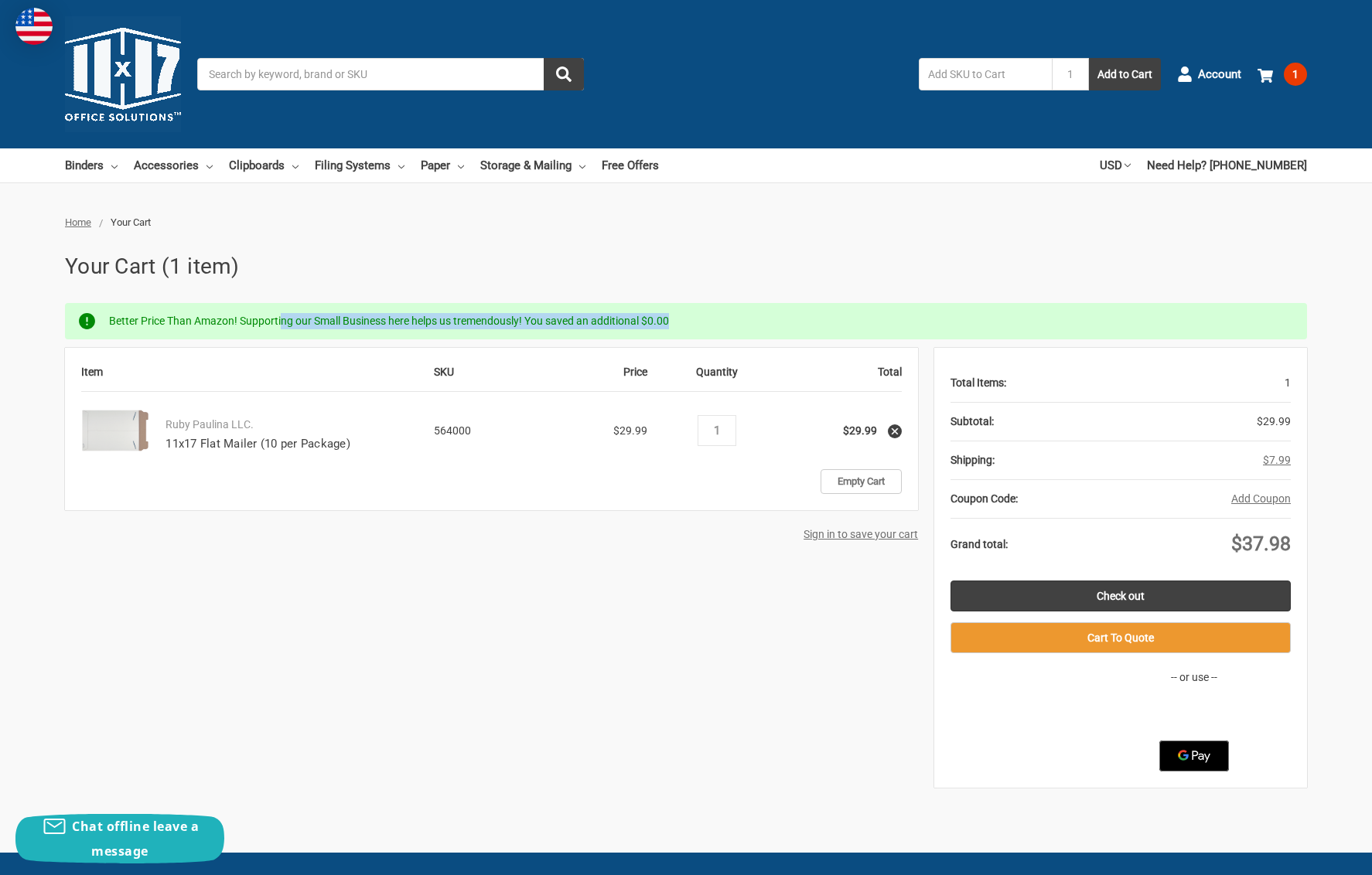
drag, startPoint x: 281, startPoint y: 321, endPoint x: 464, endPoint y: 329, distance: 183.2
click at [464, 329] on p "Better Price Than Amazon! Supporting our Small Business here helps us tremendou…" at bounding box center [702, 321] width 1186 height 20
click at [599, 277] on h1 "Your Cart (1 item)" at bounding box center [686, 266] width 1242 height 32
click at [452, 574] on div "Item SKU Price Quantity Total Ruby Paulina LLC. 11x17 Flat Mailer (10 per Packa…" at bounding box center [686, 567] width 1242 height 439
click at [1291, 70] on span "1" at bounding box center [1296, 75] width 24 height 24
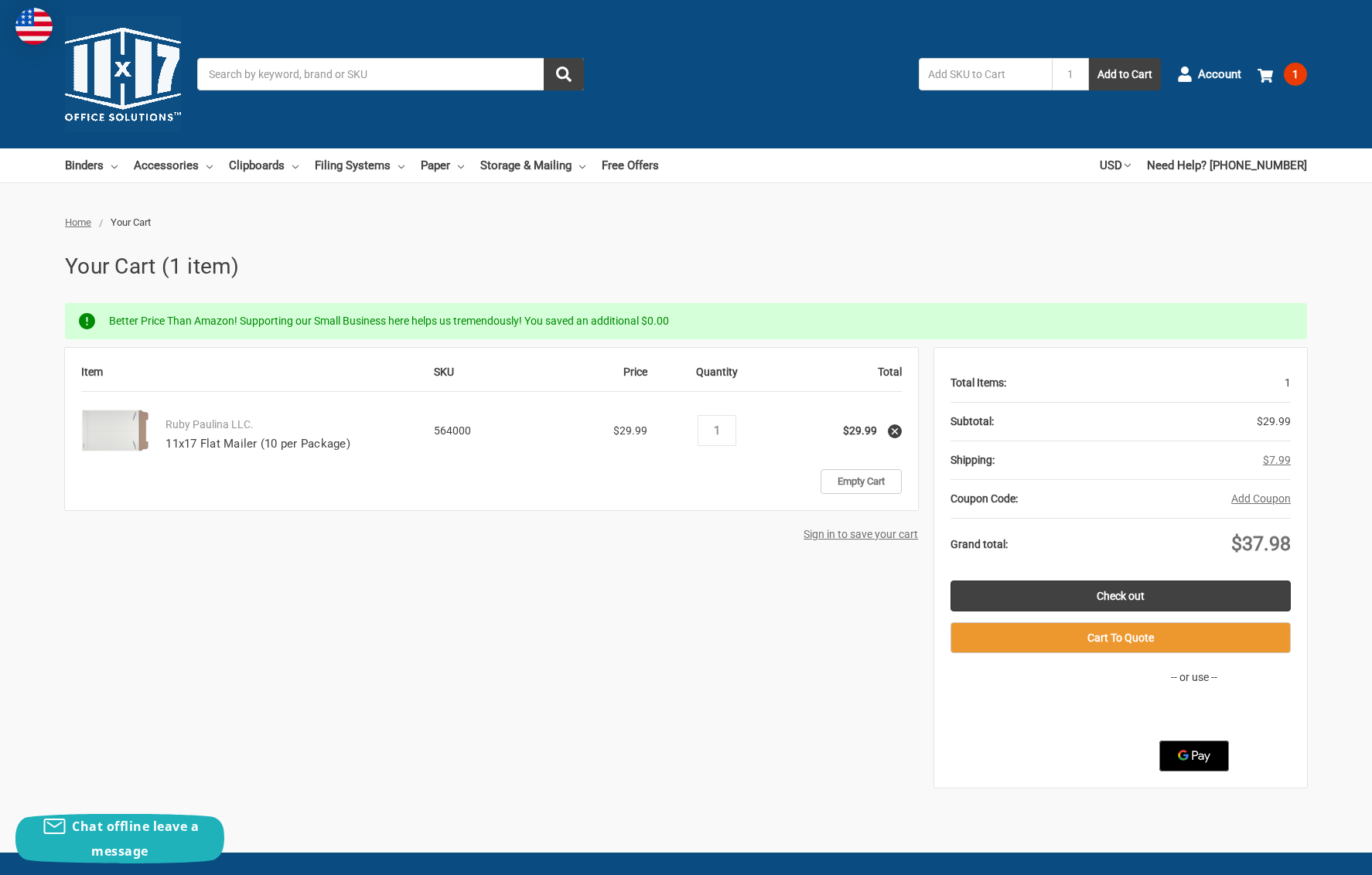
click at [359, 673] on div "Item SKU Price Quantity Total Ruby Paulina LLC. 11x17 Flat Mailer (10 per Packa…" at bounding box center [686, 567] width 1242 height 439
